Goal: Communication & Community: Participate in discussion

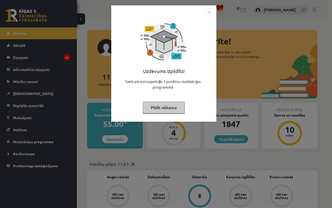
click at [170, 108] on button "Pildīt nākamo" at bounding box center [164, 108] width 42 height 12
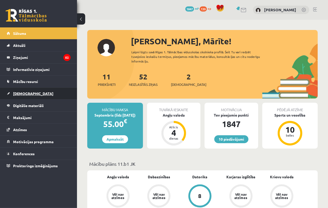
click at [25, 95] on span "[DEMOGRAPHIC_DATA]" at bounding box center [33, 93] width 40 height 5
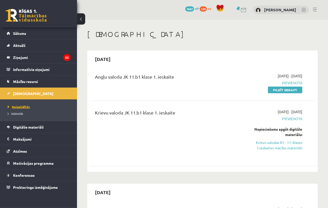
click at [18, 108] on span "Neizpildītās" at bounding box center [19, 107] width 22 height 4
click at [17, 112] on span "Izlabotās" at bounding box center [15, 114] width 15 height 4
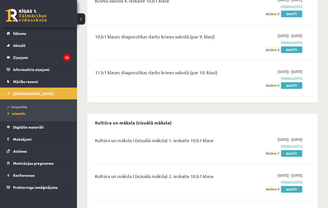
scroll to position [1267, 0]
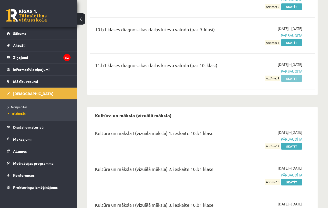
click at [293, 75] on link "Skatīt" at bounding box center [291, 78] width 21 height 7
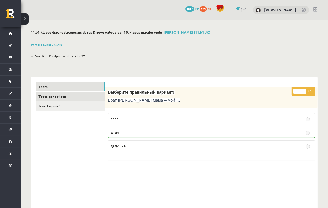
click at [59, 96] on link "Tests par tekstu" at bounding box center [70, 96] width 69 height 9
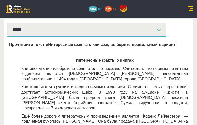
scroll to position [46, 0]
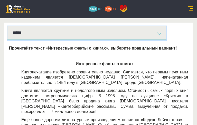
click at [166, 40] on select "**********" at bounding box center [86, 33] width 159 height 14
select select "**********"
click at [29, 36] on select "**********" at bounding box center [86, 33] width 159 height 14
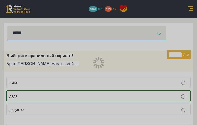
select select "**********"
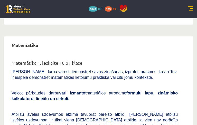
scroll to position [2439, 0]
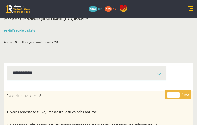
scroll to position [34, 0]
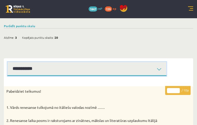
click at [166, 74] on select "**********" at bounding box center [86, 69] width 159 height 14
select select "**********"
click at [29, 67] on select "**********" at bounding box center [86, 69] width 159 height 14
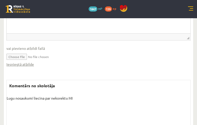
scroll to position [257, 0]
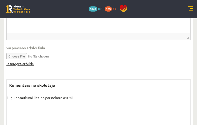
click at [34, 66] on link "Iesniegtā atbilde" at bounding box center [19, 63] width 27 height 5
click at [38, 61] on input "file" at bounding box center [98, 56] width 184 height 11
click at [34, 66] on link "Iesniegtā atbilde" at bounding box center [19, 63] width 27 height 5
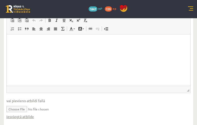
scroll to position [203, 0]
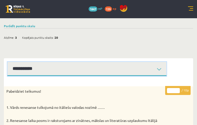
click at [166, 74] on select "**********" at bounding box center [86, 69] width 159 height 14
select select "**********"
click at [29, 67] on select "**********" at bounding box center [86, 69] width 159 height 14
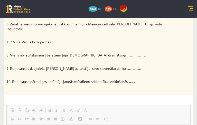
scroll to position [192, 0]
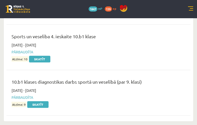
scroll to position [3857, 0]
click at [0, 0] on link "Mācību resursi" at bounding box center [0, 0] width 0 height 0
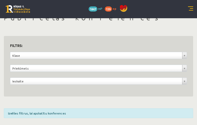
scroll to position [4, 0]
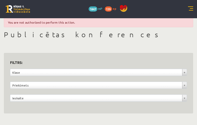
click at [0, 0] on legend "Ziņojumi 52" at bounding box center [0, 0] width 0 height 0
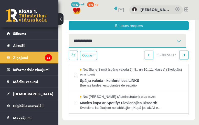
scroll to position [9, 0]
click at [183, 56] on span at bounding box center [184, 54] width 3 height 3
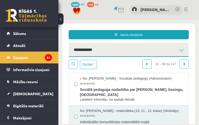
scroll to position [0, 0]
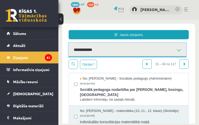
click at [146, 57] on select "** ********* ********* *******" at bounding box center [128, 50] width 118 height 14
click at [122, 46] on select "** ********* ********* *******" at bounding box center [128, 50] width 118 height 14
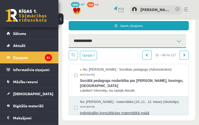
click at [114, 100] on span "No: [PERSON_NAME] - matemātika (10.,11., 12. klase) (Skolotājs)" at bounding box center [129, 102] width 99 height 5
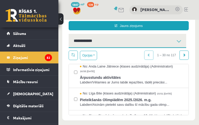
scroll to position [87, 0]
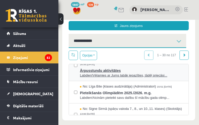
click at [115, 78] on span "Labdien!Vēlamies ar Jums labāk iepazīties, tādēļ priecāsi..." at bounding box center [132, 75] width 104 height 5
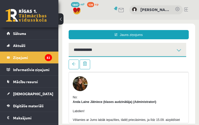
scroll to position [15, 0]
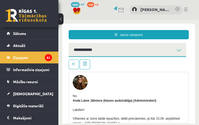
click at [81, 81] on img at bounding box center [80, 82] width 15 height 15
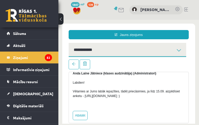
scroll to position [48, 0]
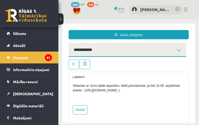
click at [114, 88] on p "Vēlamies ar Jums labāk iepazīties, tādēļ priecāsimies, ja līdz 15.09. aizpildīs…" at bounding box center [129, 87] width 112 height 9
click at [117, 86] on p "Vēlamies ar Jums labāk iepazīties, tādēļ priecāsimies, ja līdz 15.09. aizpildīs…" at bounding box center [129, 87] width 112 height 9
click at [87, 91] on p "Vēlamies ar Jums labāk iepazīties, tādēļ priecāsimies, ja līdz 15.09. aizpildīs…" at bounding box center [129, 87] width 112 height 9
click at [130, 103] on div "No: [PERSON_NAME] Jātniece (klases audzinātāja) (Administratori) Labdien! Vēlam…" at bounding box center [129, 88] width 112 height 54
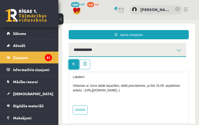
click at [73, 62] on span at bounding box center [74, 64] width 4 height 4
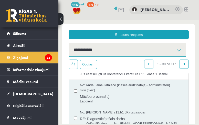
scroll to position [206, 0]
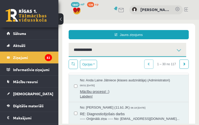
click at [98, 94] on span "Mācību process! :)" at bounding box center [132, 91] width 104 height 6
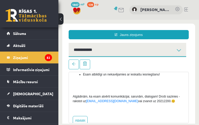
scroll to position [225, 0]
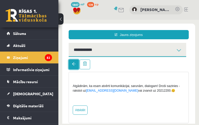
click at [72, 65] on span at bounding box center [74, 64] width 4 height 4
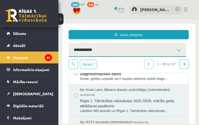
scroll to position [267, 0]
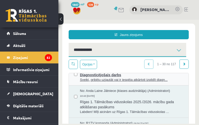
click at [135, 77] on span "Diagnosticējošais darbs" at bounding box center [132, 74] width 104 height 6
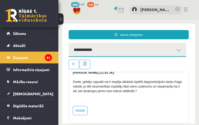
scroll to position [44, 0]
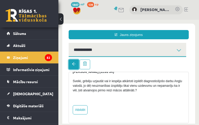
click at [73, 64] on span at bounding box center [74, 64] width 4 height 4
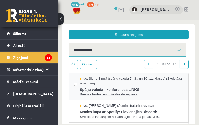
scroll to position [0, 0]
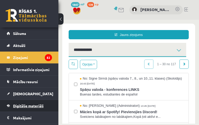
click at [27, 104] on span "Digitālie materiāli" at bounding box center [28, 105] width 31 height 5
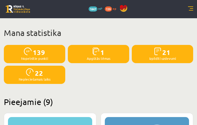
click at [99, 55] on img at bounding box center [95, 51] width 7 height 8
click at [110, 60] on p "Apgūtās tēmas" at bounding box center [99, 58] width 24 height 3
click at [0, 0] on span "Sākums" at bounding box center [0, 0] width 0 height 0
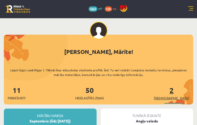
click at [157, 85] on link "2 Ieskaites" at bounding box center [171, 92] width 35 height 15
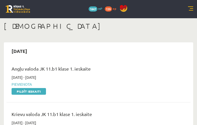
click at [0, 0] on button at bounding box center [0, 0] width 0 height 0
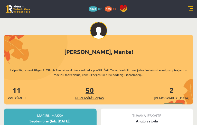
click at [82, 85] on link "50 Neizlasītās ziņas" at bounding box center [89, 92] width 29 height 15
click at [0, 0] on span "Konferences" at bounding box center [0, 0] width 0 height 0
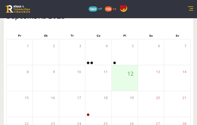
scroll to position [51, 0]
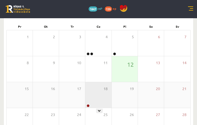
click at [102, 102] on div "18" at bounding box center [98, 95] width 26 height 26
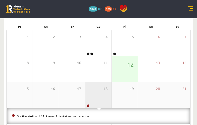
click at [111, 100] on div "18" at bounding box center [98, 95] width 26 height 26
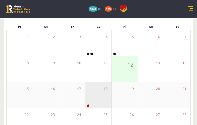
click at [111, 100] on div "18" at bounding box center [98, 95] width 26 height 26
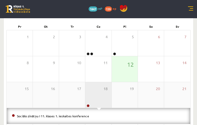
click at [111, 100] on div "18" at bounding box center [98, 95] width 26 height 26
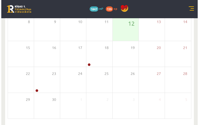
scroll to position [93, 0]
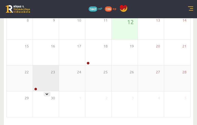
click at [59, 80] on div "23" at bounding box center [46, 78] width 26 height 26
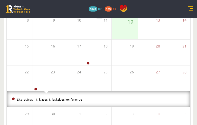
click at [111, 13] on div "4" at bounding box center [98, 1] width 26 height 26
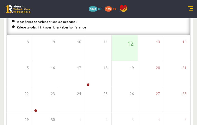
click at [70, 29] on link "Krievu valodas 11. klases 1. ieskaites konference" at bounding box center [51, 27] width 69 height 4
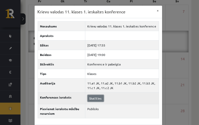
click at [94, 98] on link "Skatīties" at bounding box center [96, 98] width 16 height 7
